Goal: Task Accomplishment & Management: Manage account settings

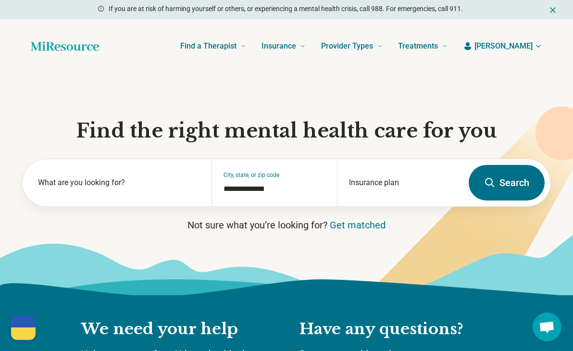
click at [528, 45] on span "[PERSON_NAME]" at bounding box center [503, 46] width 58 height 12
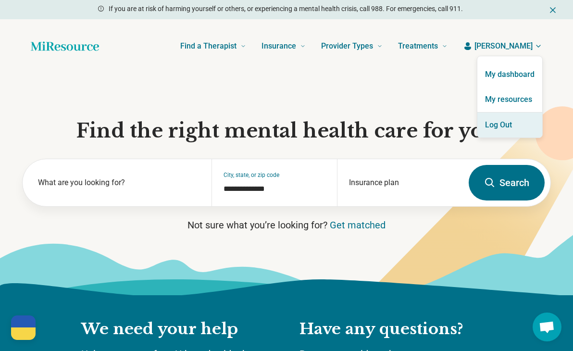
click at [493, 125] on button "Log Out" at bounding box center [509, 124] width 65 height 25
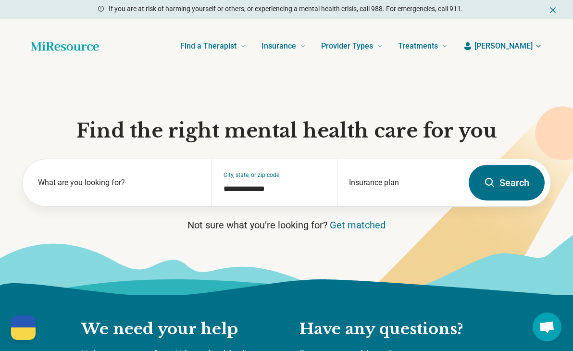
click at [553, 7] on icon "Dismiss" at bounding box center [553, 10] width 10 height 10
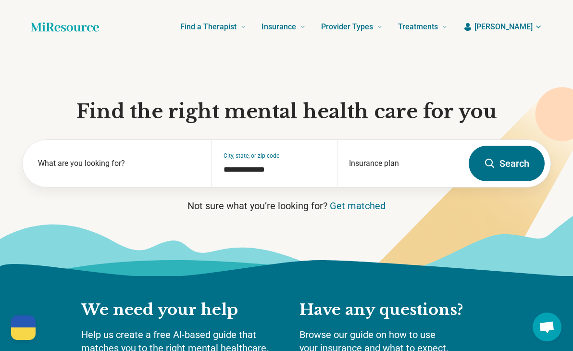
click at [519, 28] on span "[PERSON_NAME]" at bounding box center [503, 27] width 58 height 12
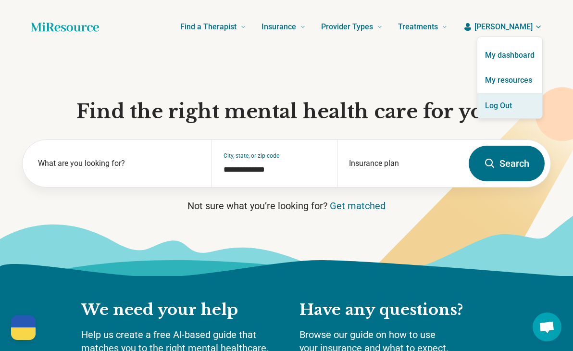
click at [499, 105] on button "Log Out" at bounding box center [509, 105] width 65 height 25
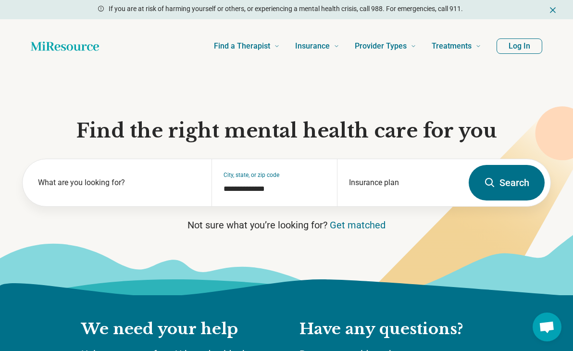
click at [515, 42] on button "Log In" at bounding box center [519, 45] width 46 height 15
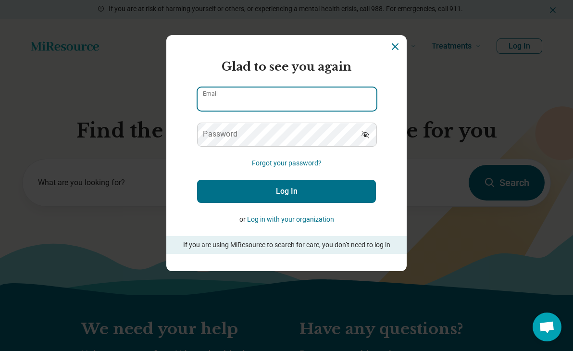
click at [278, 98] on input "Email" at bounding box center [287, 98] width 179 height 23
type input "**********"
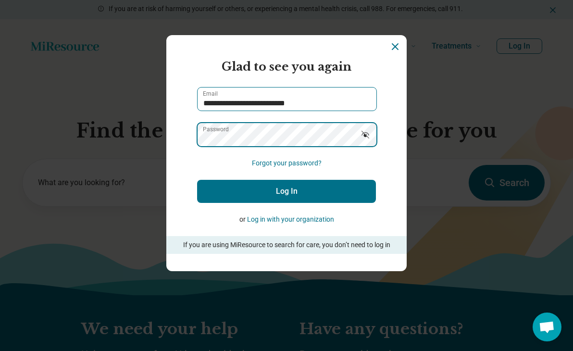
click at [197, 180] on button "Log In" at bounding box center [286, 191] width 179 height 23
